Goal: Use online tool/utility: Utilize a website feature to perform a specific function

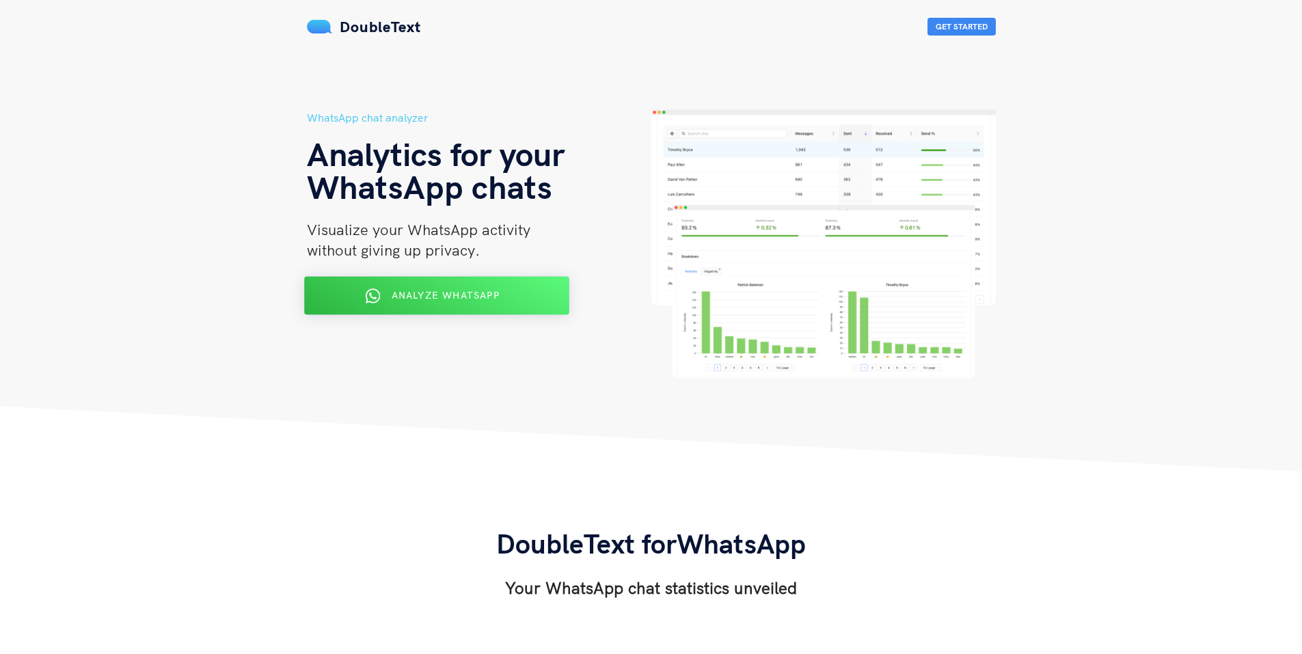
click at [490, 301] on span "Analyze WhatsApp" at bounding box center [445, 295] width 108 height 12
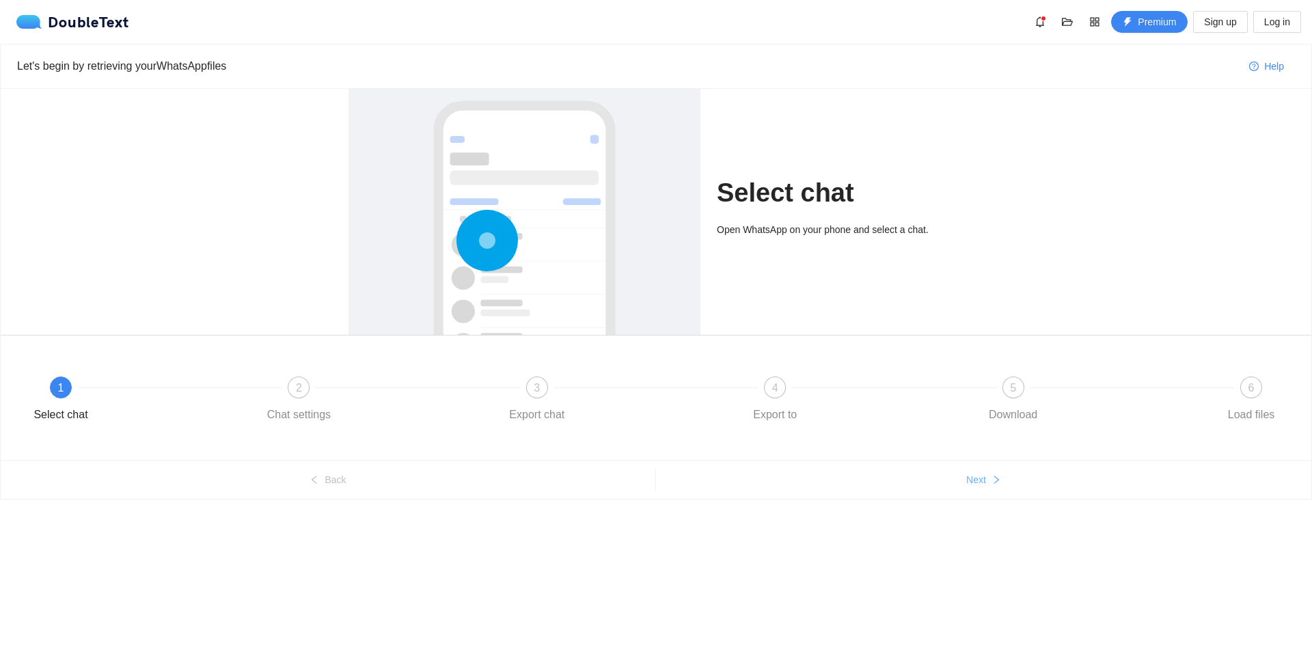
click at [938, 470] on button "Next" at bounding box center [984, 480] width 656 height 22
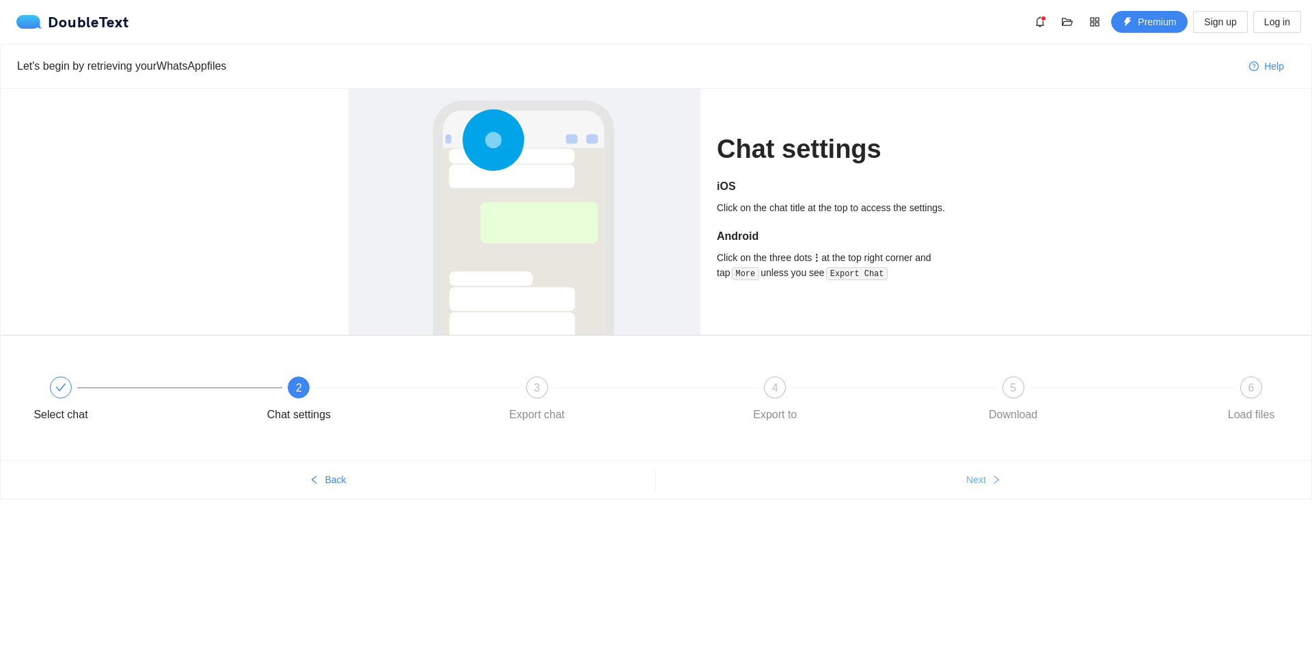
click at [938, 470] on button "Next" at bounding box center [984, 480] width 656 height 22
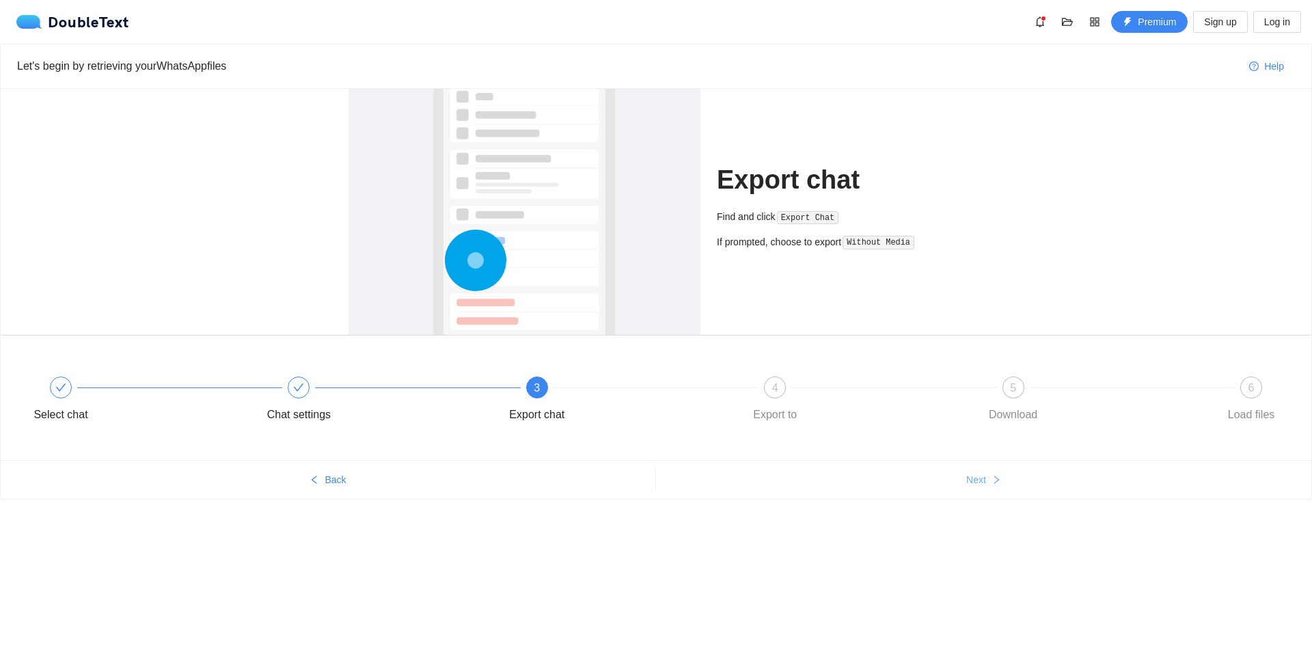
click at [938, 470] on button "Next" at bounding box center [984, 480] width 656 height 22
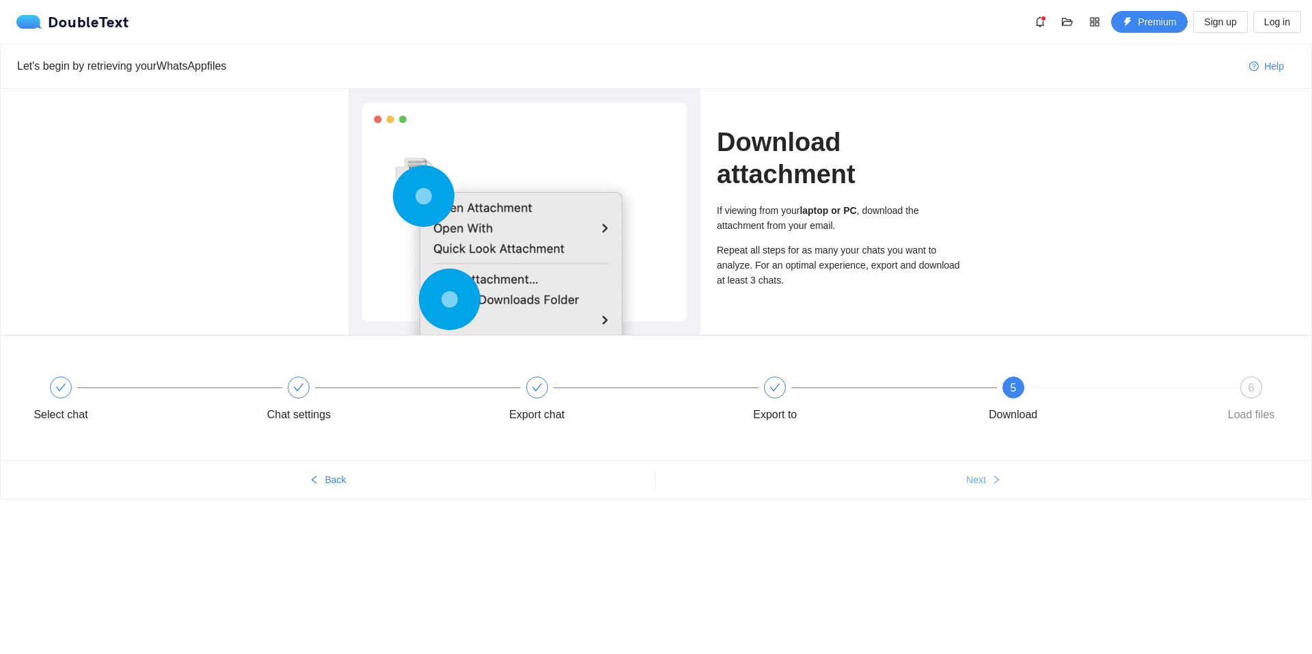
click at [938, 470] on button "Next" at bounding box center [984, 480] width 656 height 22
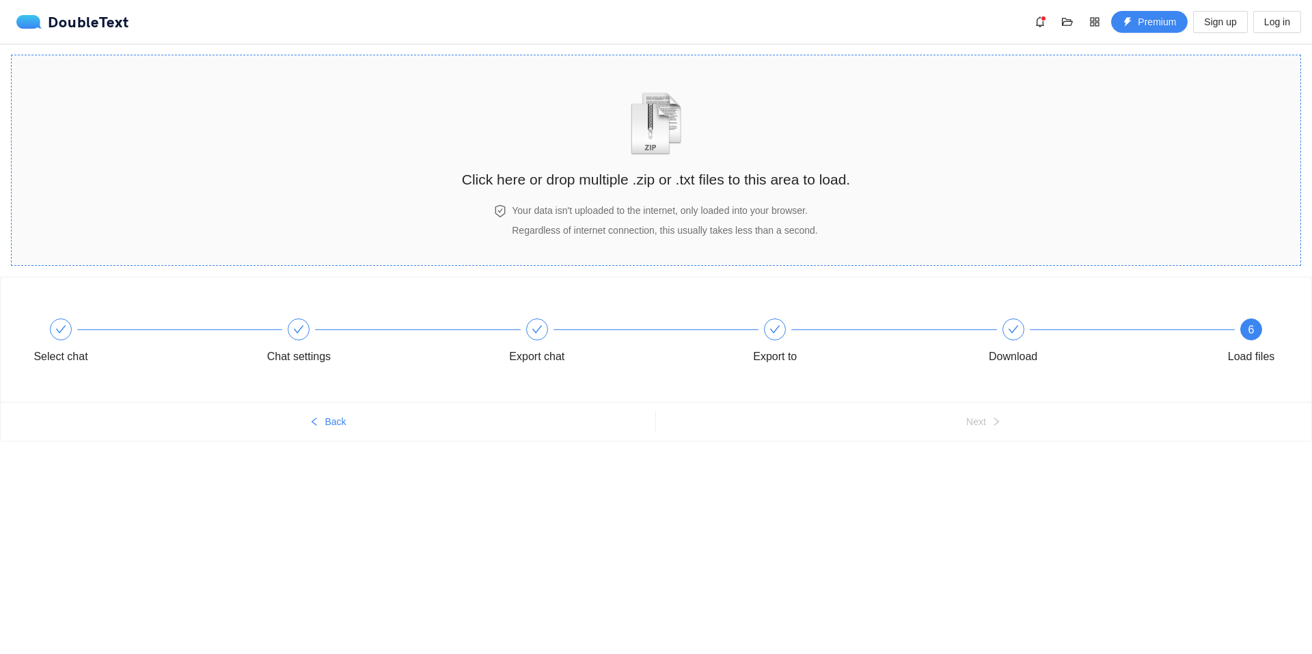
click at [743, 248] on div "Your data isn't uploaded to the internet, only loaded into your browser. Regard…" at bounding box center [656, 227] width 388 height 49
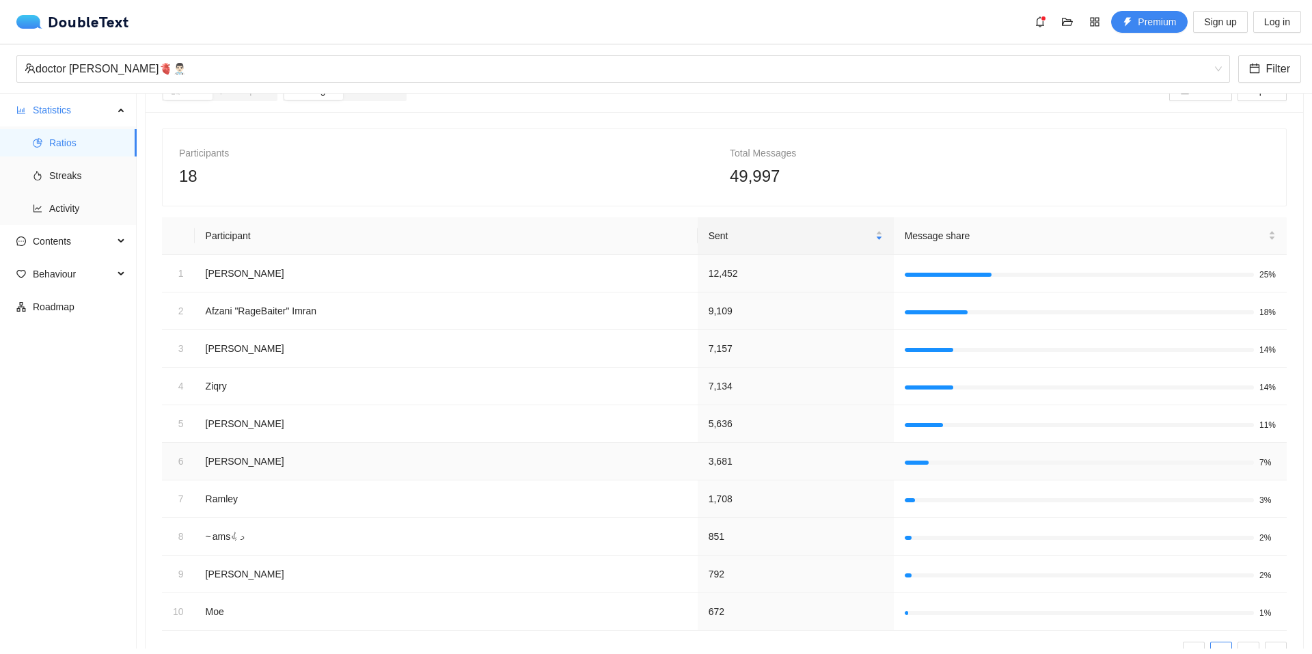
scroll to position [96, 0]
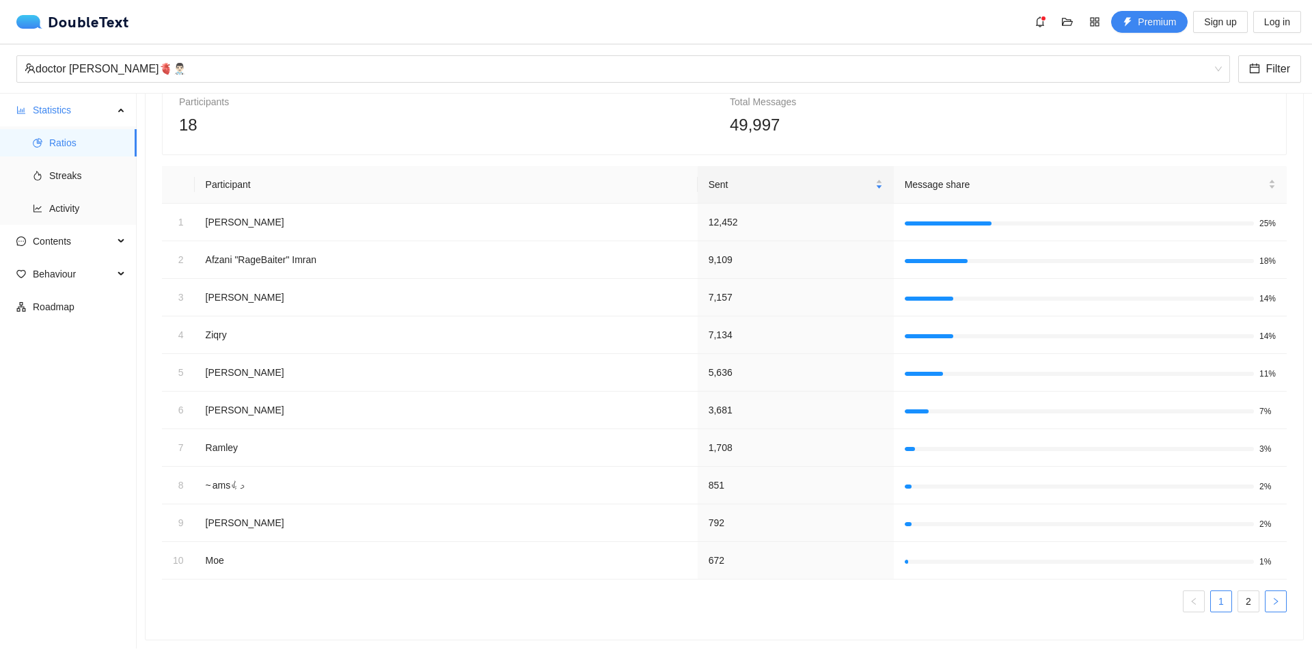
click at [1272, 597] on icon "right" at bounding box center [1276, 601] width 8 height 8
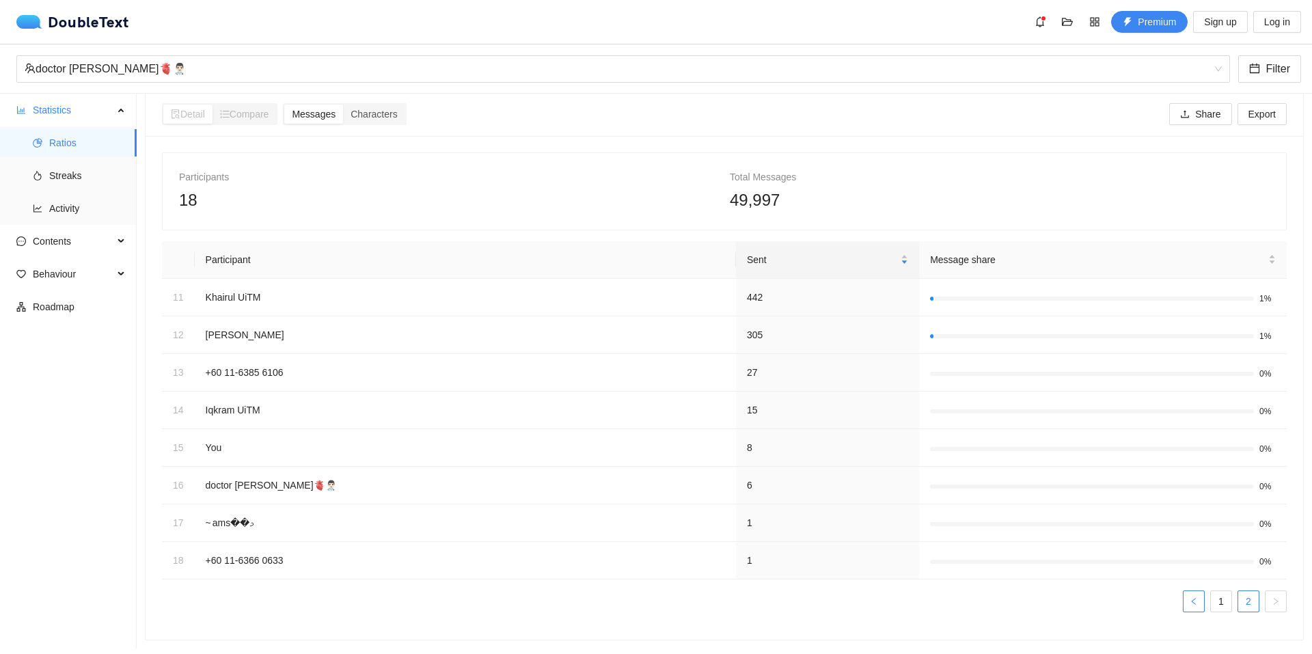
click at [1190, 597] on icon "left" at bounding box center [1194, 601] width 8 height 8
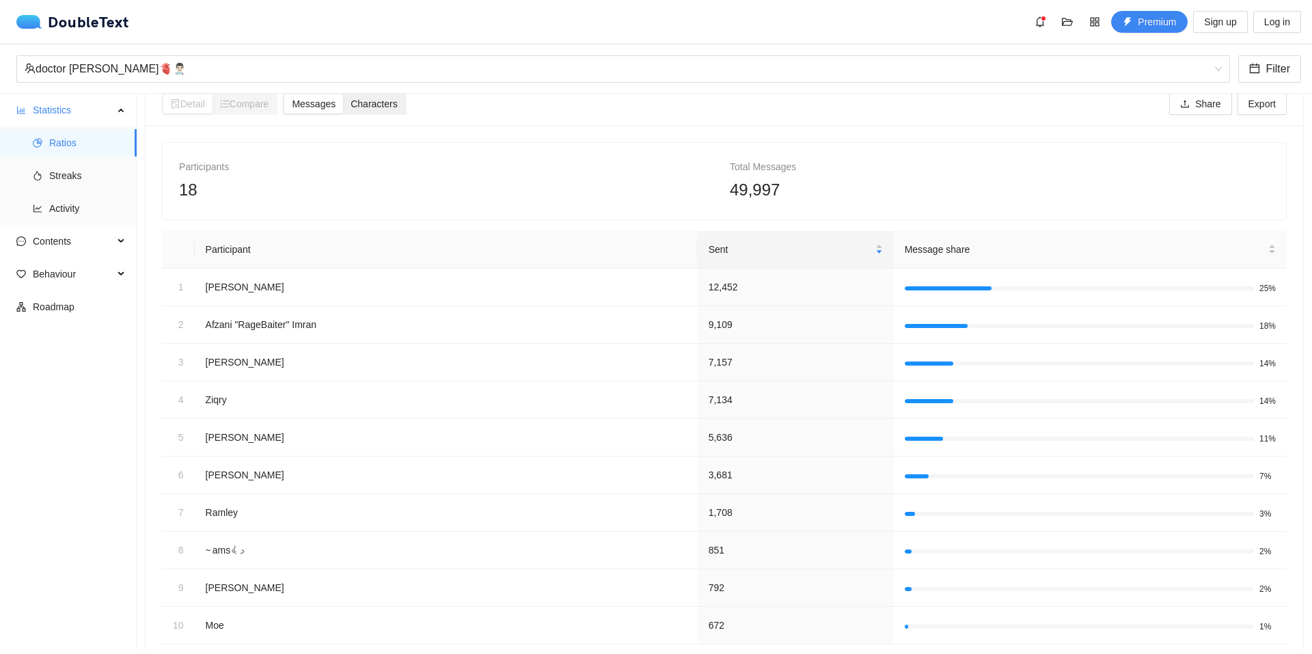
click at [370, 100] on span "Characters" at bounding box center [374, 103] width 46 height 11
click at [343, 94] on input "Characters" at bounding box center [343, 94] width 0 height 0
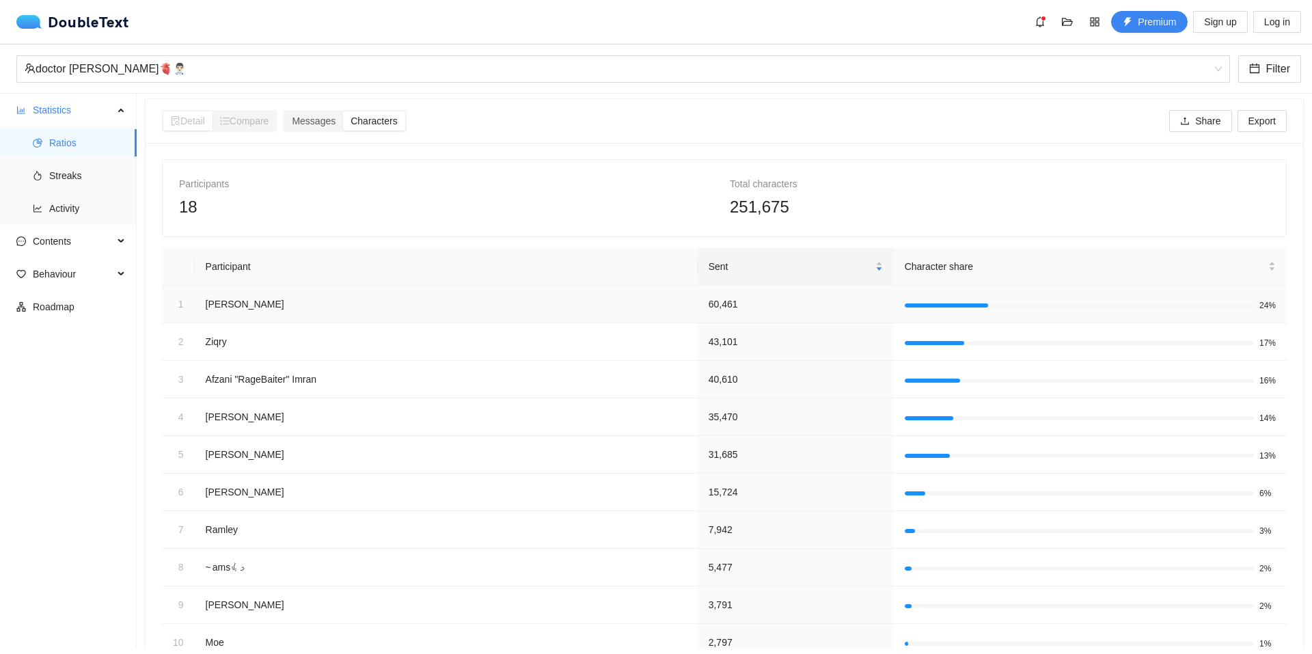
scroll to position [0, 0]
click at [325, 120] on span "Messages" at bounding box center [314, 124] width 44 height 11
click at [284, 115] on input "Messages" at bounding box center [284, 115] width 0 height 0
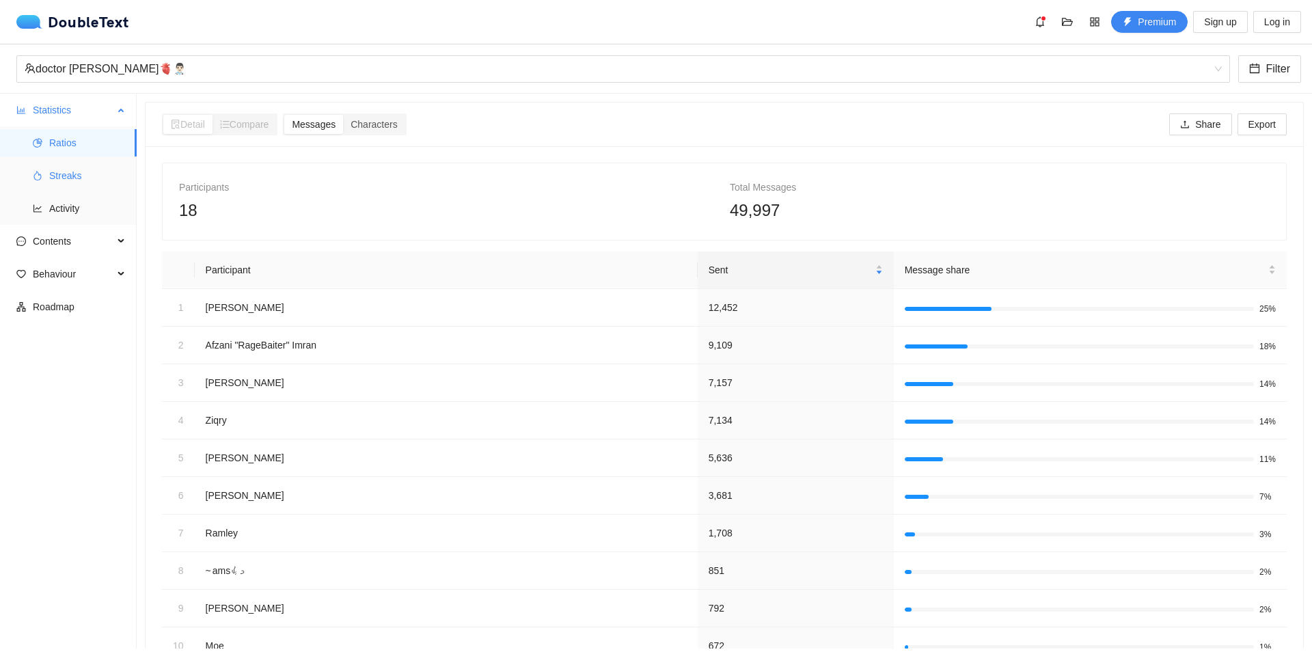
click at [94, 179] on span "Streaks" at bounding box center [87, 175] width 77 height 27
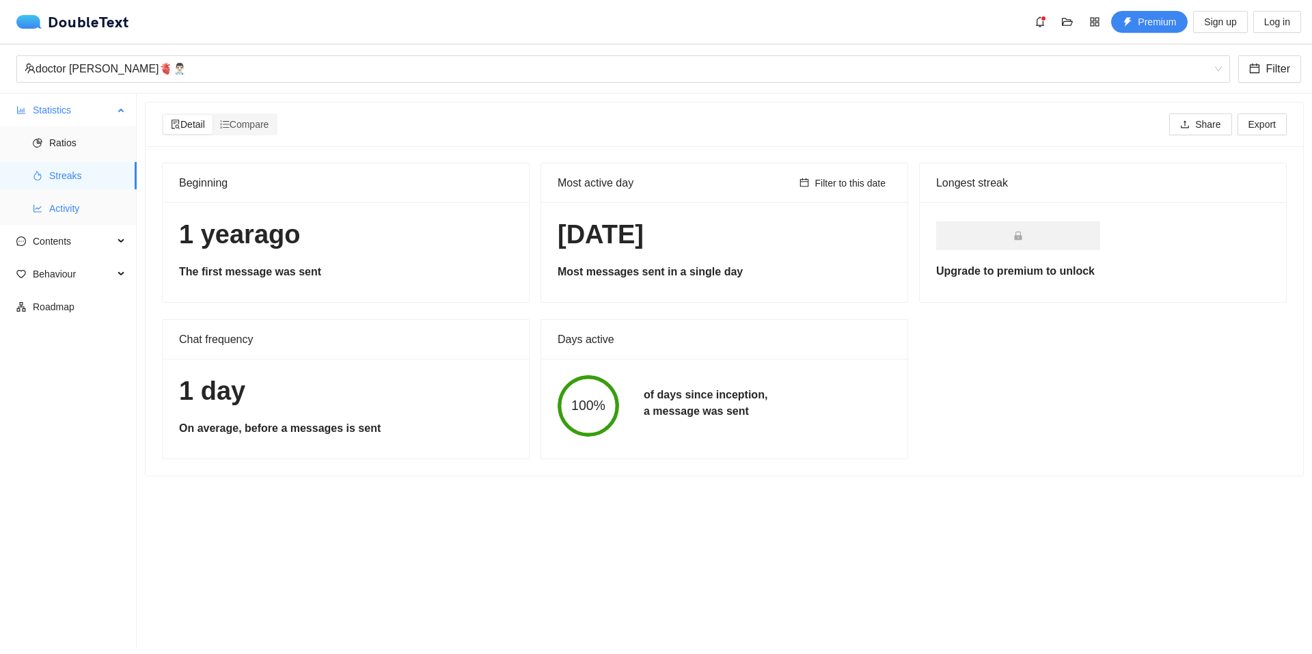
click at [76, 206] on span "Activity" at bounding box center [87, 208] width 77 height 27
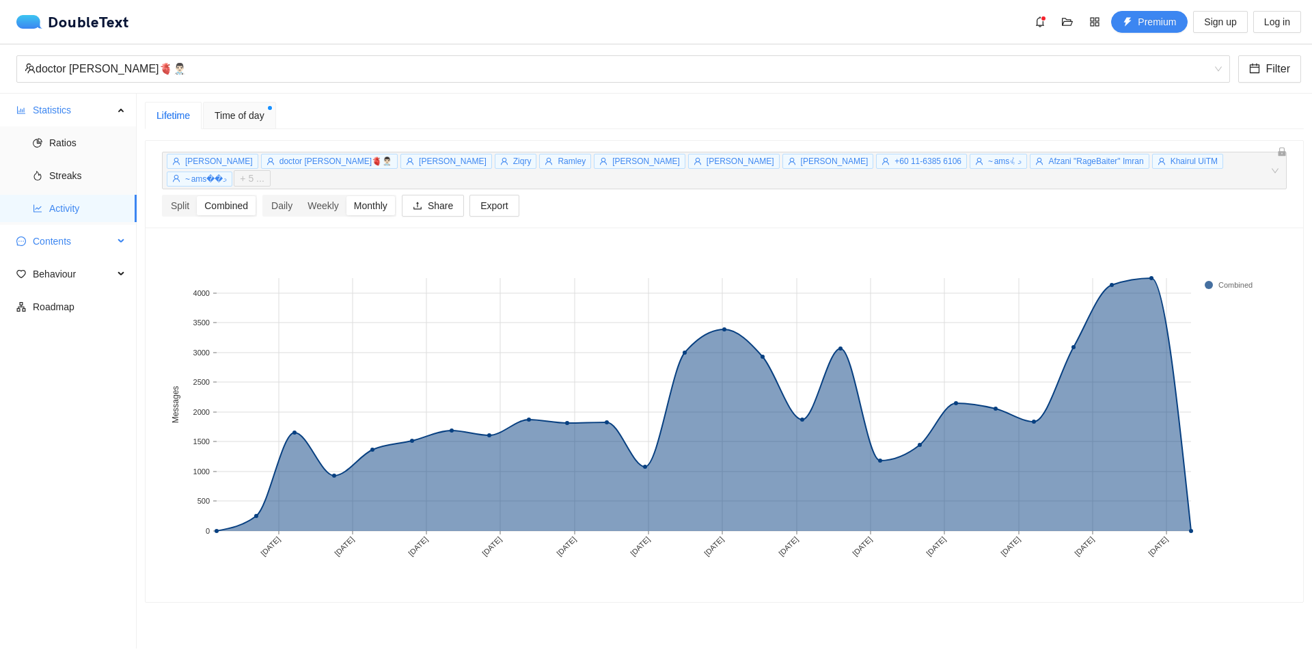
click at [59, 247] on span "Contents" at bounding box center [73, 241] width 81 height 27
click at [77, 276] on span "Word Cloud" at bounding box center [87, 273] width 77 height 27
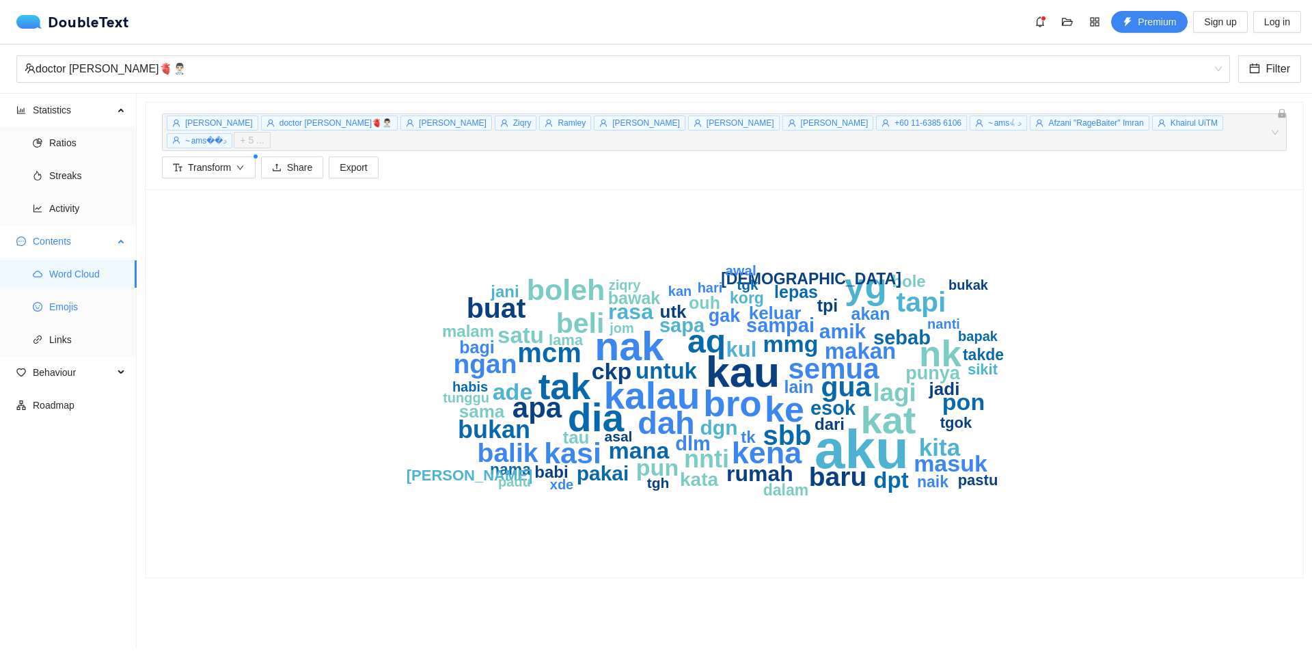
click at [92, 298] on span "Emojis" at bounding box center [87, 306] width 77 height 27
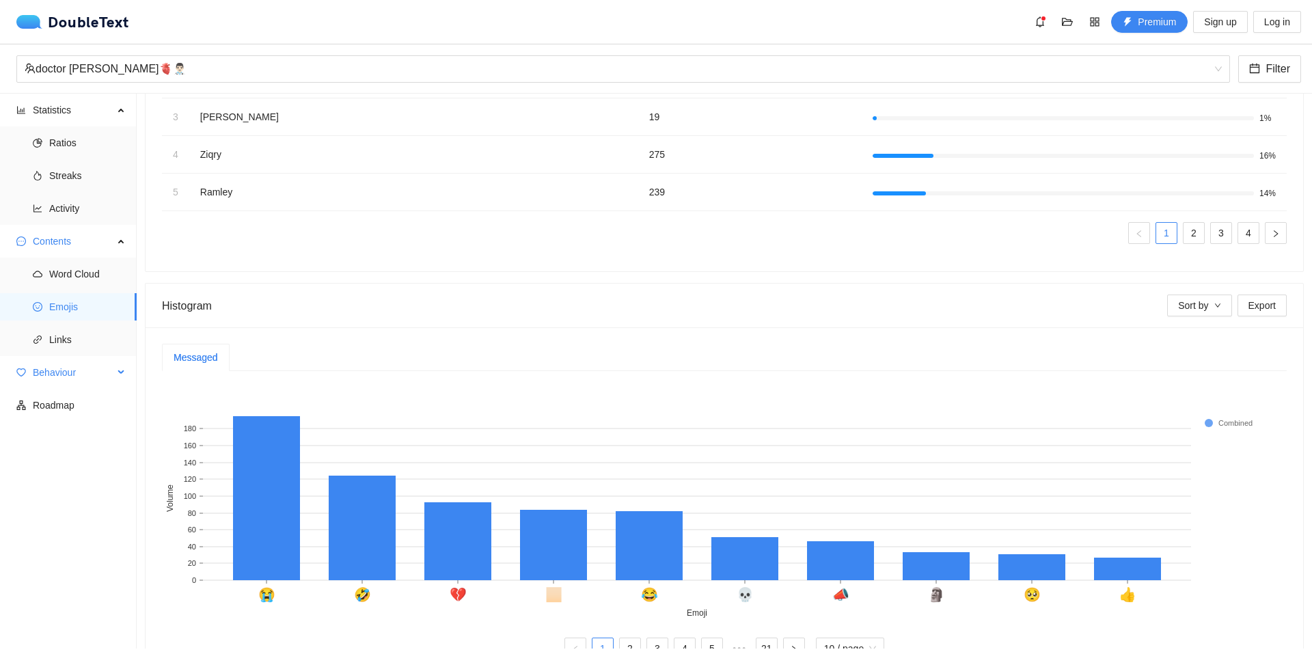
scroll to position [14, 0]
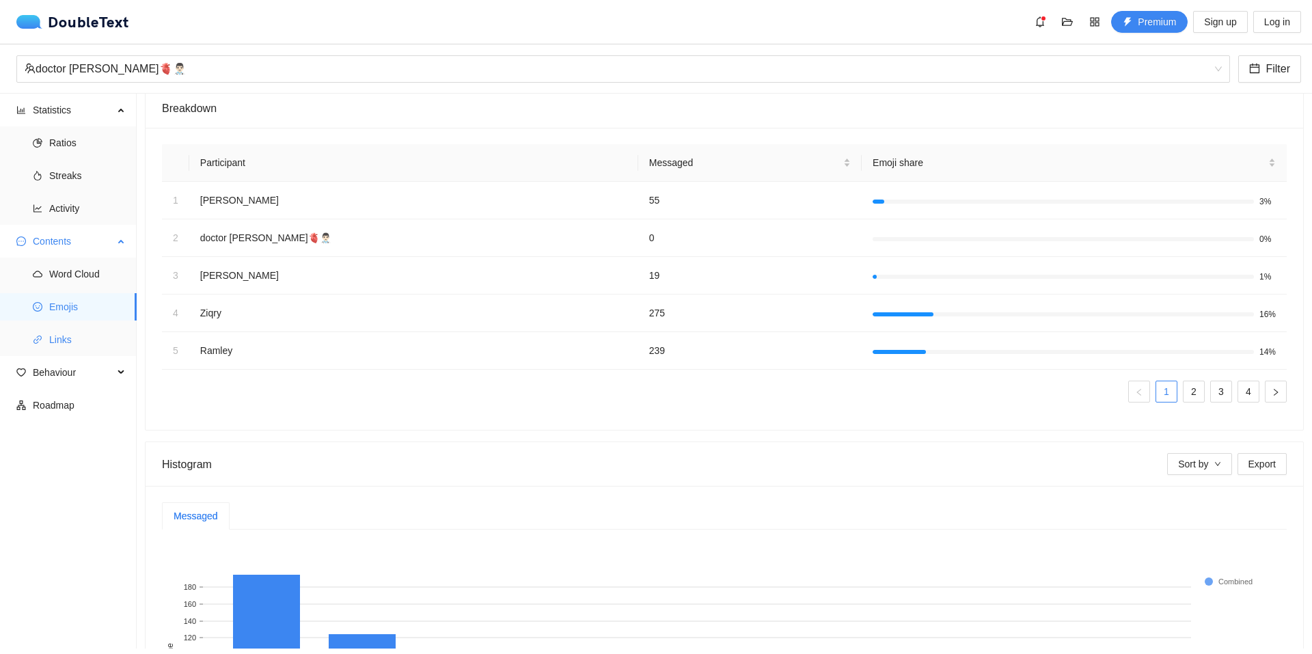
click at [83, 346] on span "Links" at bounding box center [87, 339] width 77 height 27
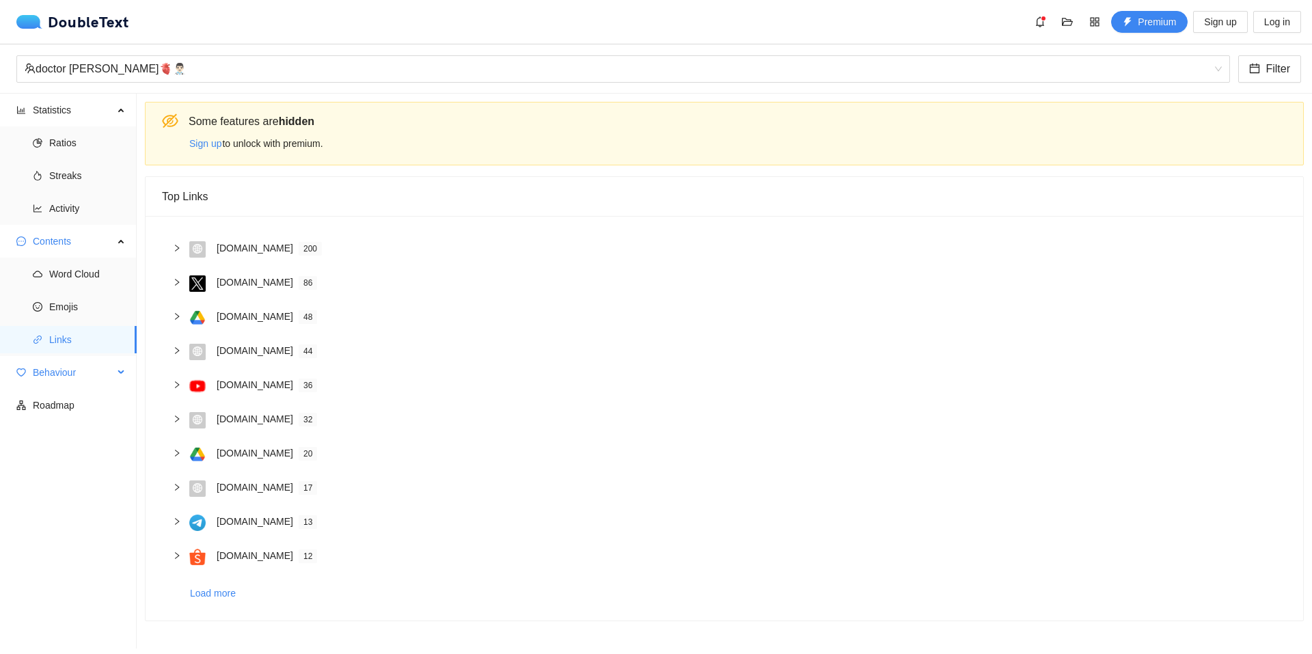
click at [73, 369] on span "Behaviour" at bounding box center [73, 372] width 81 height 27
click at [80, 407] on span "Interactions" at bounding box center [87, 405] width 77 height 27
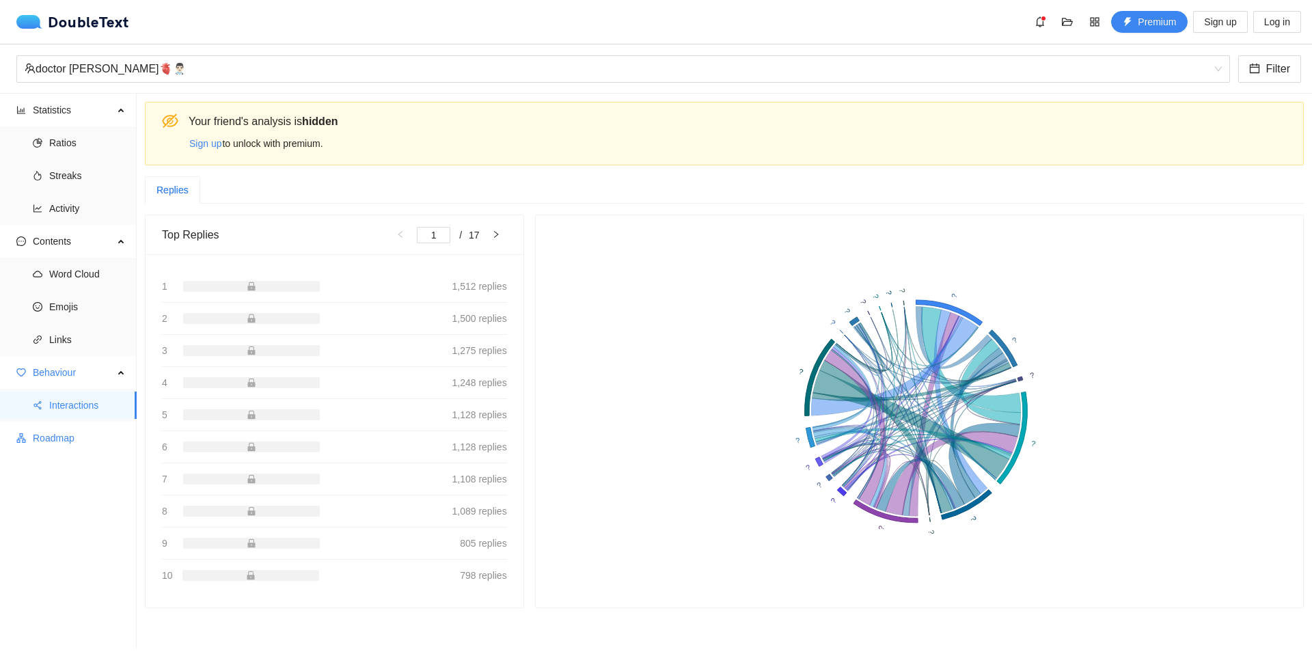
click at [52, 429] on span "Roadmap" at bounding box center [79, 437] width 93 height 27
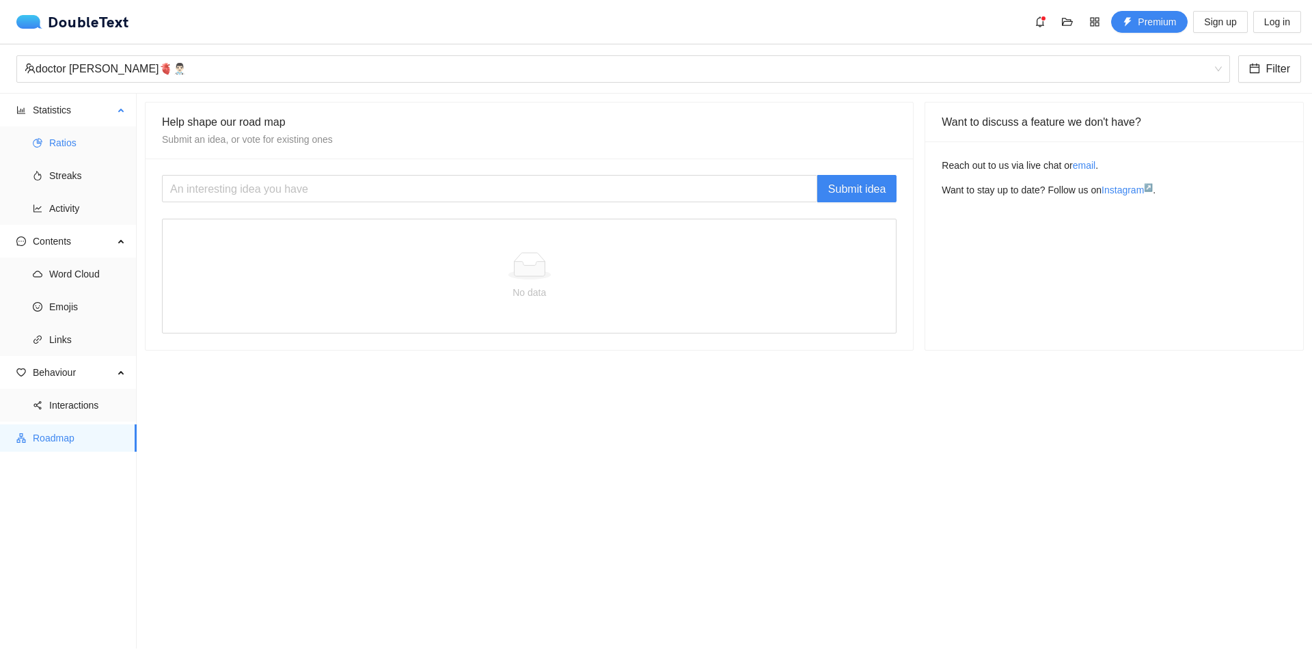
click at [69, 144] on span "Ratios" at bounding box center [87, 142] width 77 height 27
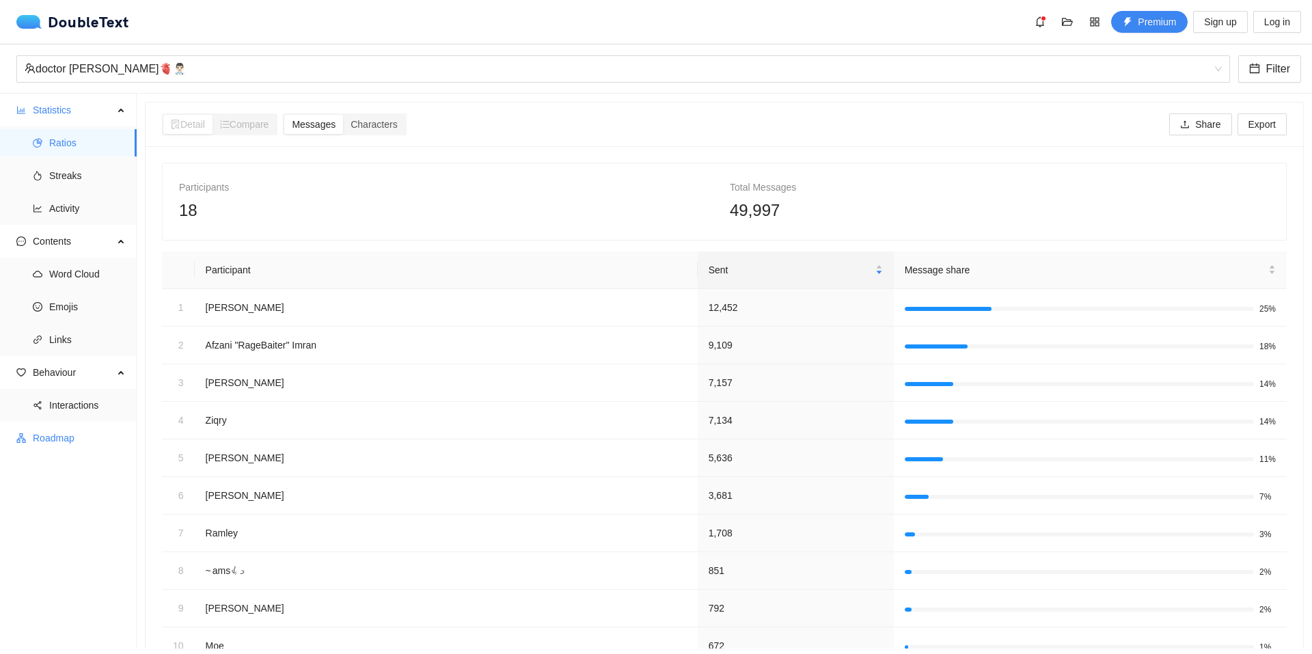
click at [75, 441] on span "Roadmap" at bounding box center [79, 437] width 93 height 27
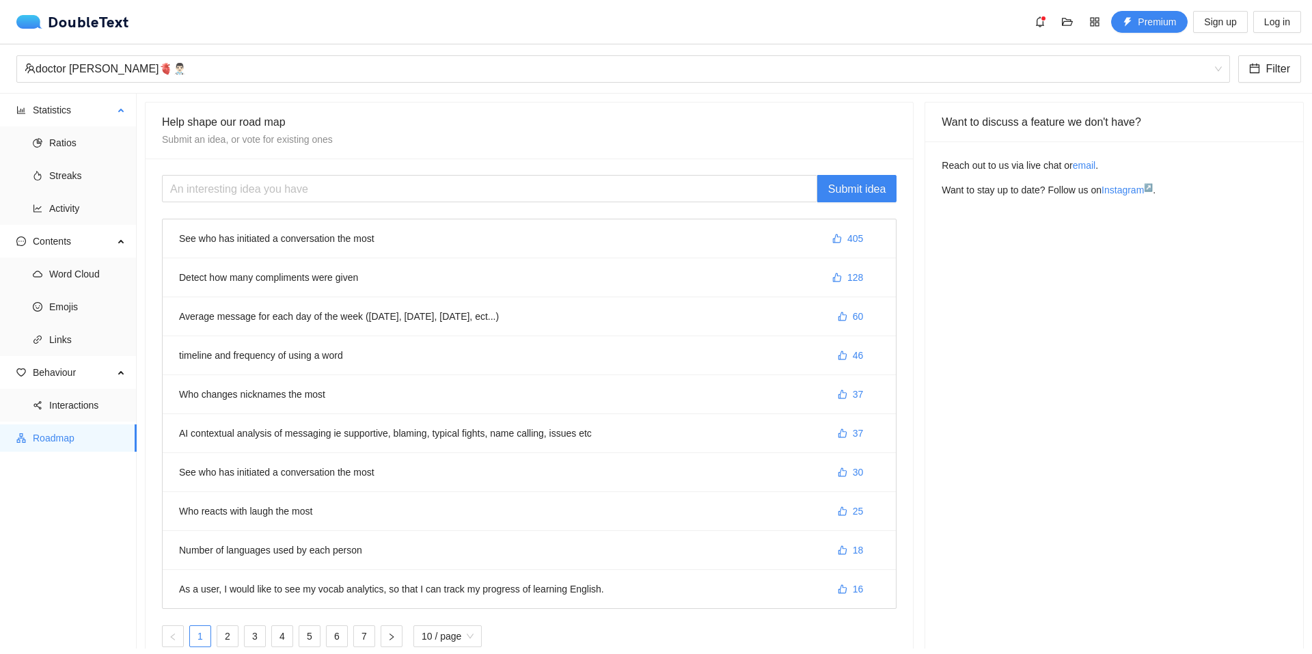
click at [62, 129] on ul "Ratios Streaks Activity" at bounding box center [68, 175] width 136 height 98
click at [62, 143] on span "Ratios" at bounding box center [87, 142] width 77 height 27
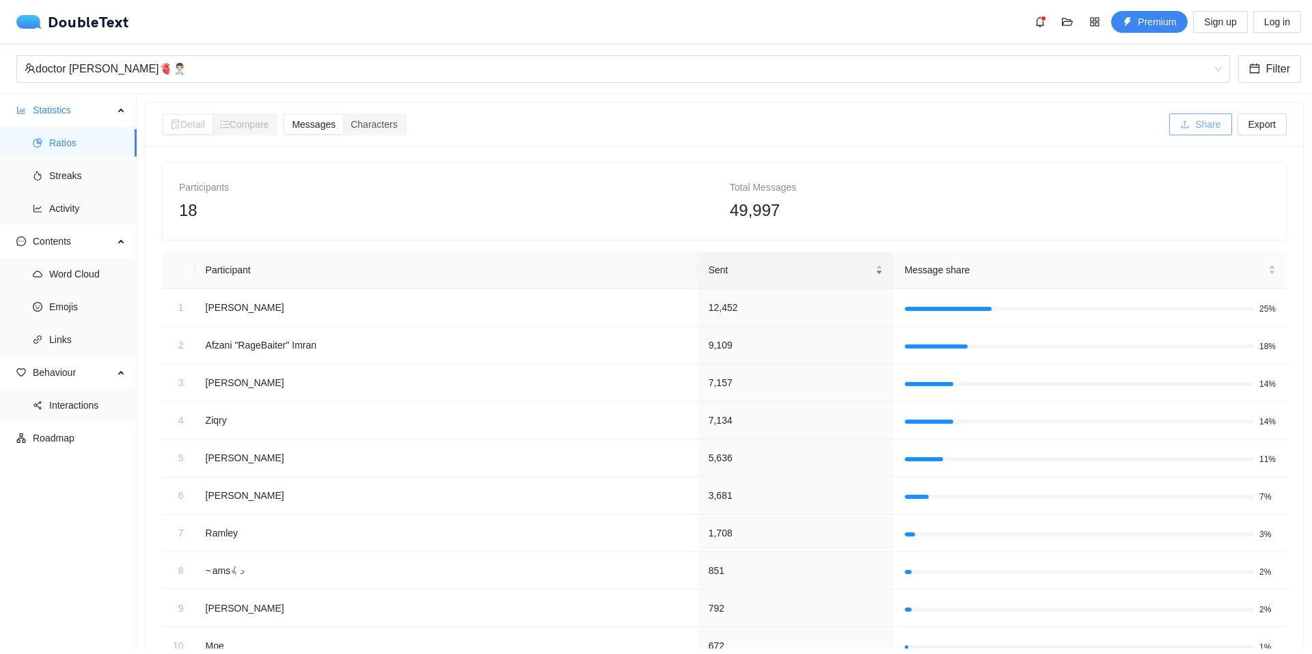
click at [1195, 122] on span "Share" at bounding box center [1207, 124] width 25 height 15
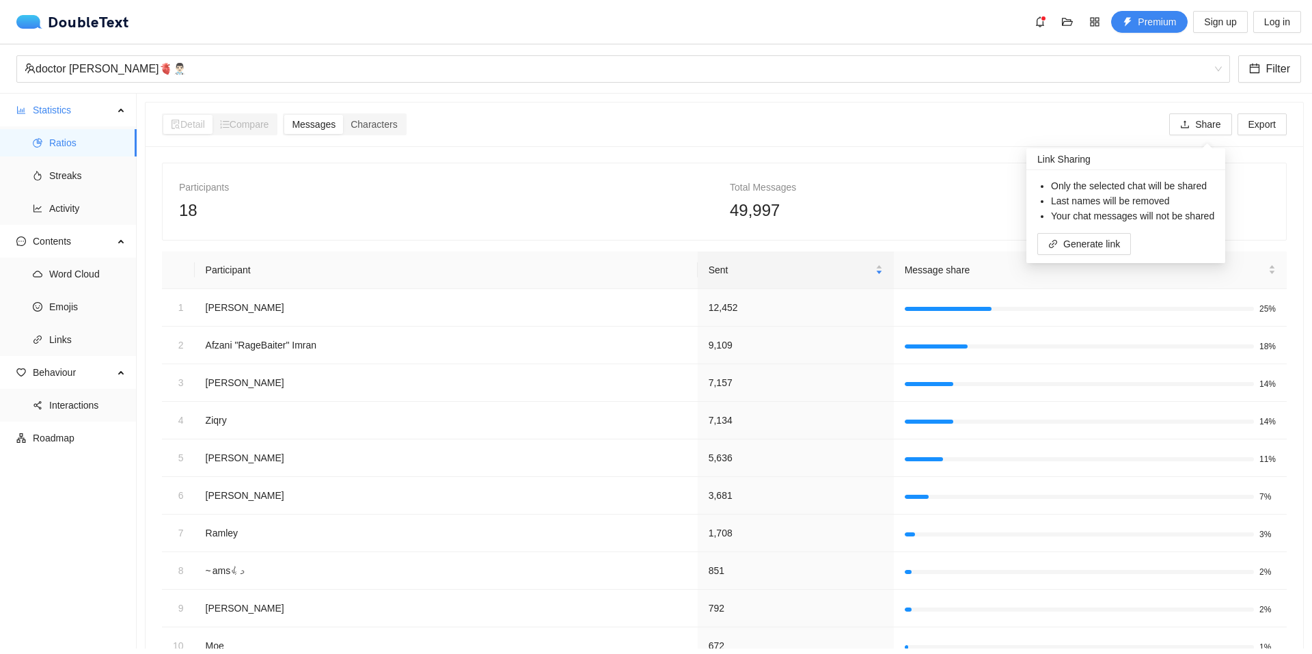
click at [886, 186] on div "Total Messages" at bounding box center [1000, 187] width 540 height 15
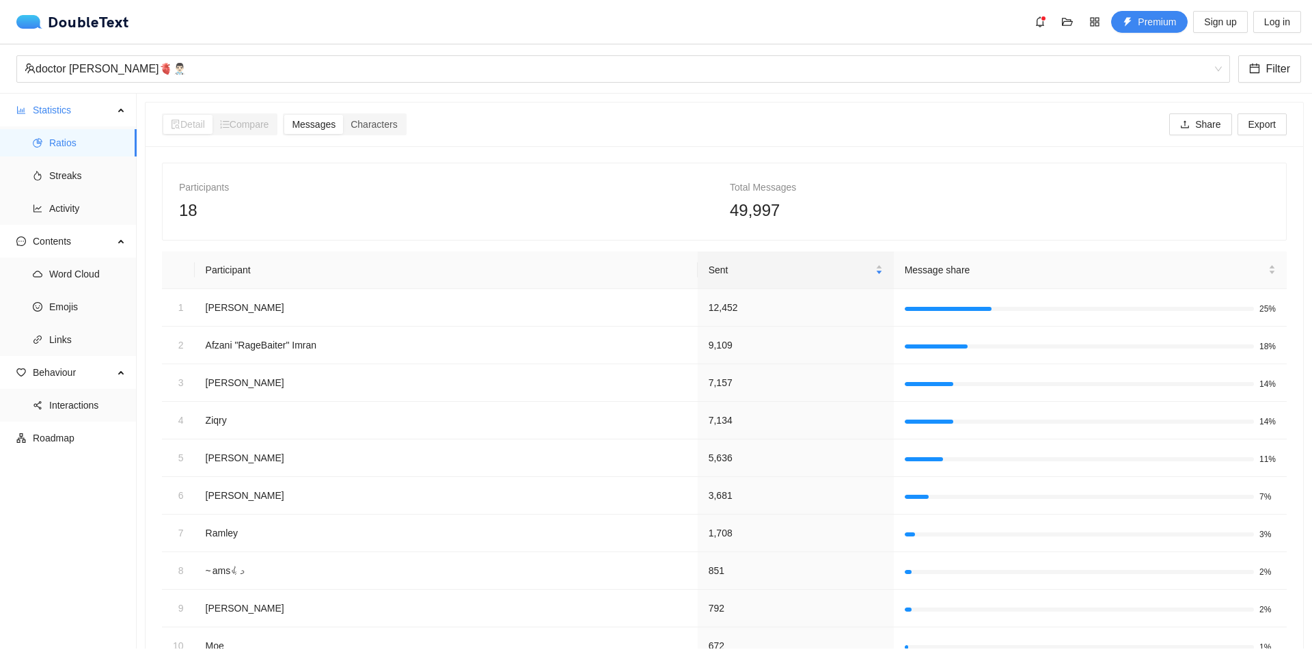
drag, startPoint x: 1265, startPoint y: 0, endPoint x: 980, endPoint y: 148, distance: 320.7
click at [980, 148] on div "Participants 18 Total Messages 49,997 Participant Sent Message share 1 Arif Fah…" at bounding box center [725, 435] width 1158 height 579
click at [1250, 124] on span "Export" at bounding box center [1262, 124] width 27 height 15
click at [1219, 122] on button "Share" at bounding box center [1201, 124] width 62 height 22
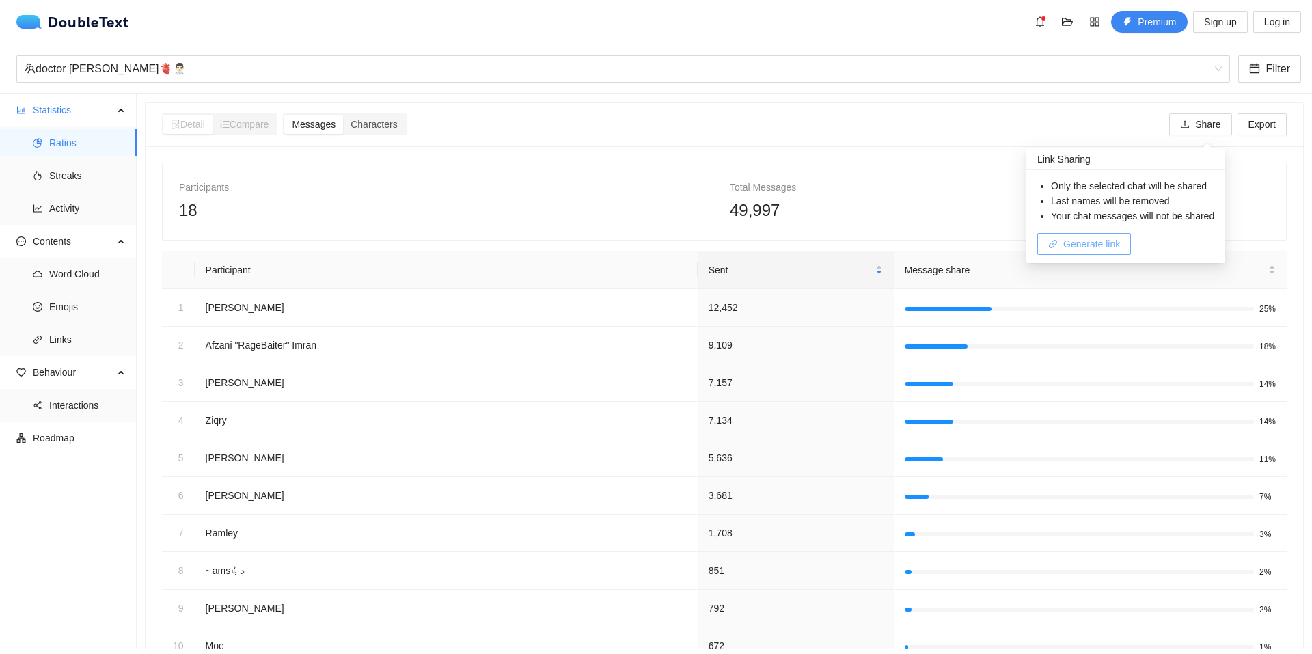
click at [1111, 245] on span "Generate link" at bounding box center [1092, 244] width 57 height 15
click at [1095, 246] on span "Copy link" at bounding box center [1084, 244] width 40 height 15
